Goal: Information Seeking & Learning: Learn about a topic

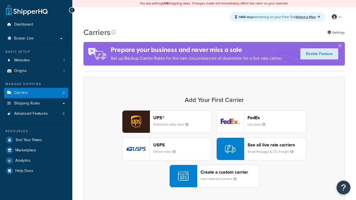
click at [214, 149] on div "UPS® Published daily rates FedEx List rates USPS Online rates See all live rate…" at bounding box center [214, 148] width 250 height 77
click at [277, 118] on header "FedEx" at bounding box center [276, 117] width 58 height 5
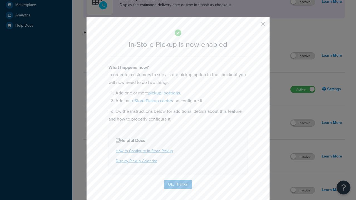
click at [255, 25] on button "button" at bounding box center [254, 25] width 1 height 1
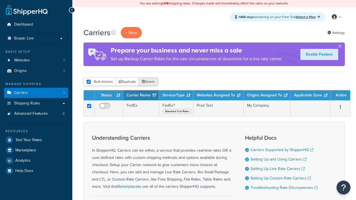
click at [148, 82] on button "Delete" at bounding box center [148, 82] width 19 height 8
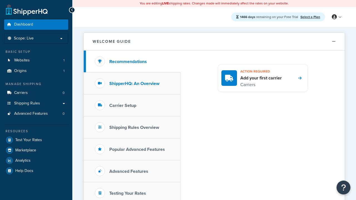
click at [134, 83] on h3 "ShipperHQ: An Overview" at bounding box center [134, 83] width 50 height 5
click at [123, 105] on h3 "Carrier Setup" at bounding box center [122, 105] width 27 height 5
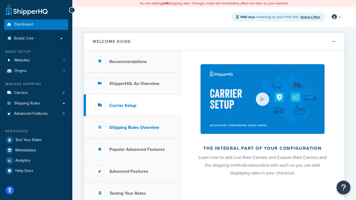
click at [134, 127] on h3 "Shipping Rules Overview" at bounding box center [134, 127] width 50 height 5
click at [137, 149] on h3 "Popular Advanced Features" at bounding box center [137, 149] width 56 height 5
click at [128, 193] on h3 "Testing Your Rates" at bounding box center [127, 193] width 37 height 5
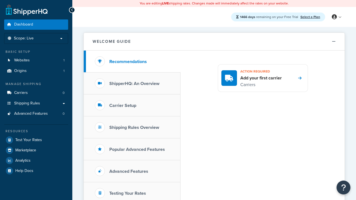
scroll to position [121, 0]
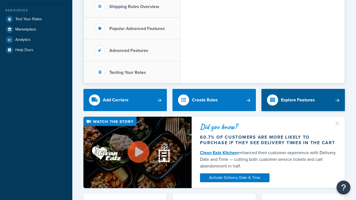
click at [298, 100] on div "Explore Features" at bounding box center [298, 100] width 34 height 8
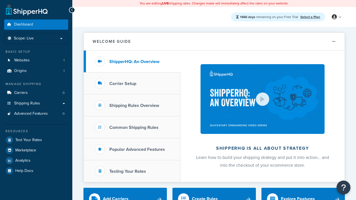
click at [23, 24] on span "Dashboard" at bounding box center [23, 24] width 19 height 5
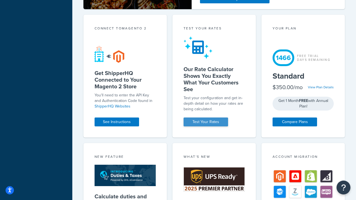
click at [214, 32] on div "Test your rates" at bounding box center [214, 29] width 61 height 6
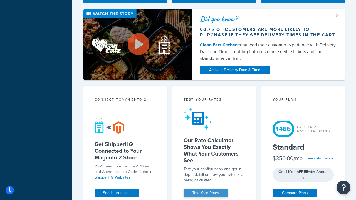
click at [206, 193] on link "Test Your Rates" at bounding box center [206, 193] width 44 height 9
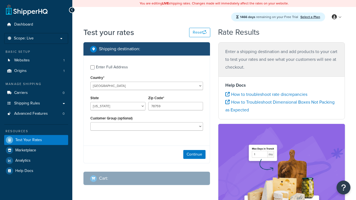
select select "[GEOGRAPHIC_DATA]"
click at [23, 24] on span "Dashboard" at bounding box center [23, 24] width 19 height 5
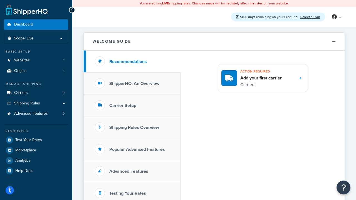
click at [23, 24] on span "Dashboard" at bounding box center [23, 24] width 19 height 5
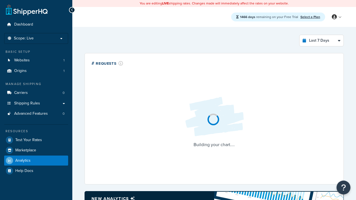
select select "last_7_days"
